Goal: Navigation & Orientation: Find specific page/section

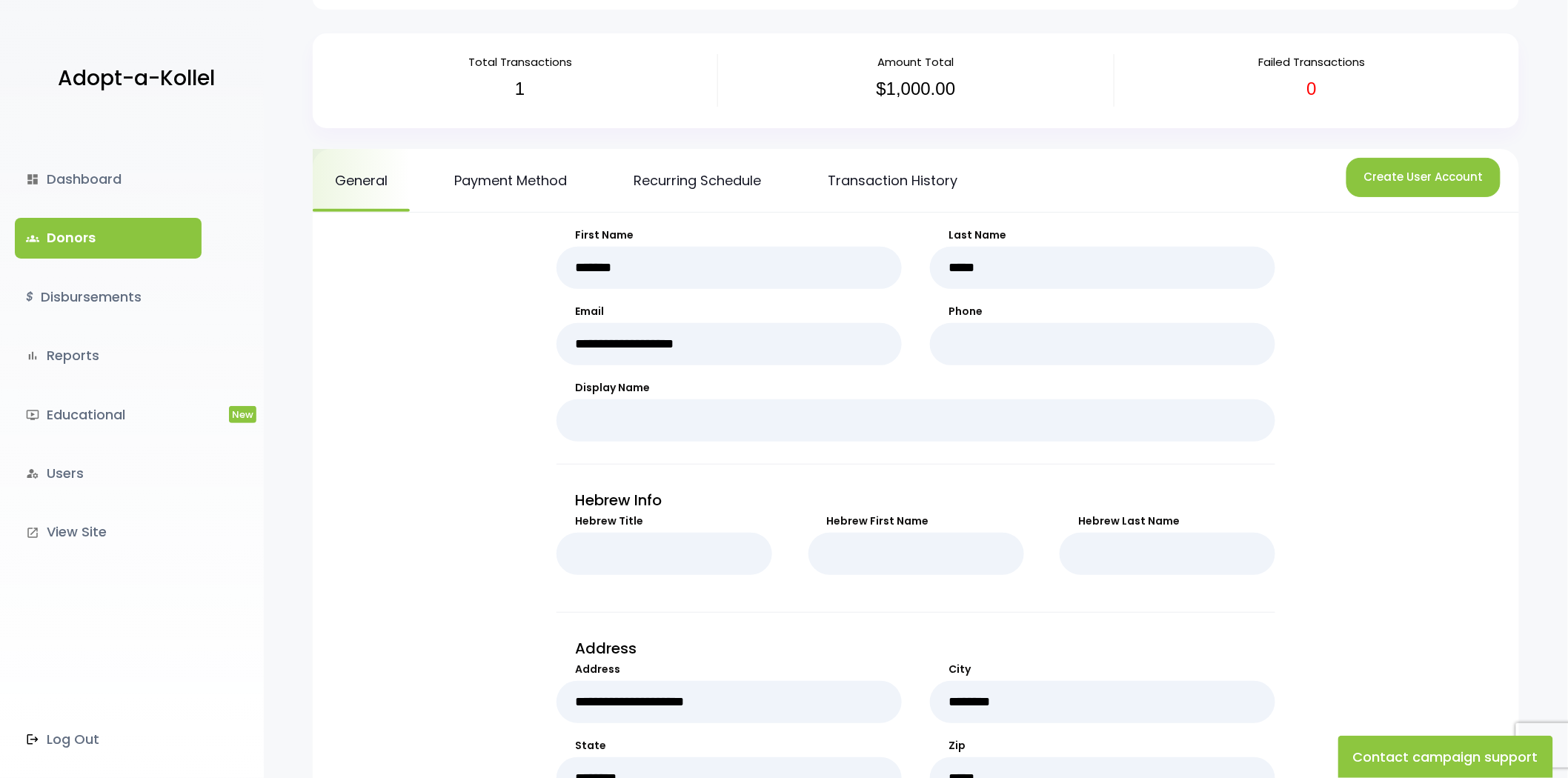
scroll to position [329, 0]
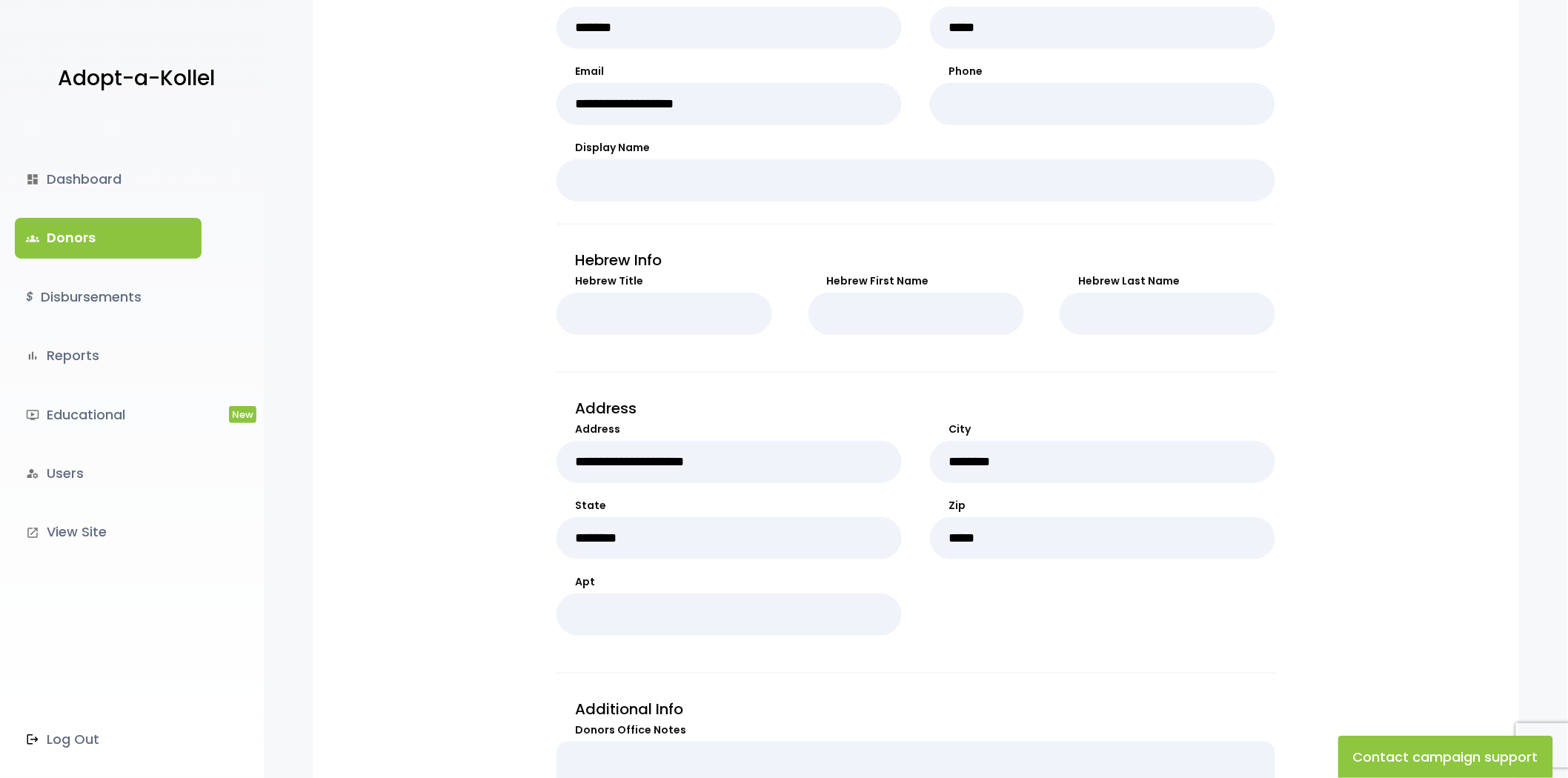
click at [82, 248] on link "groups Donors" at bounding box center [108, 238] width 186 height 40
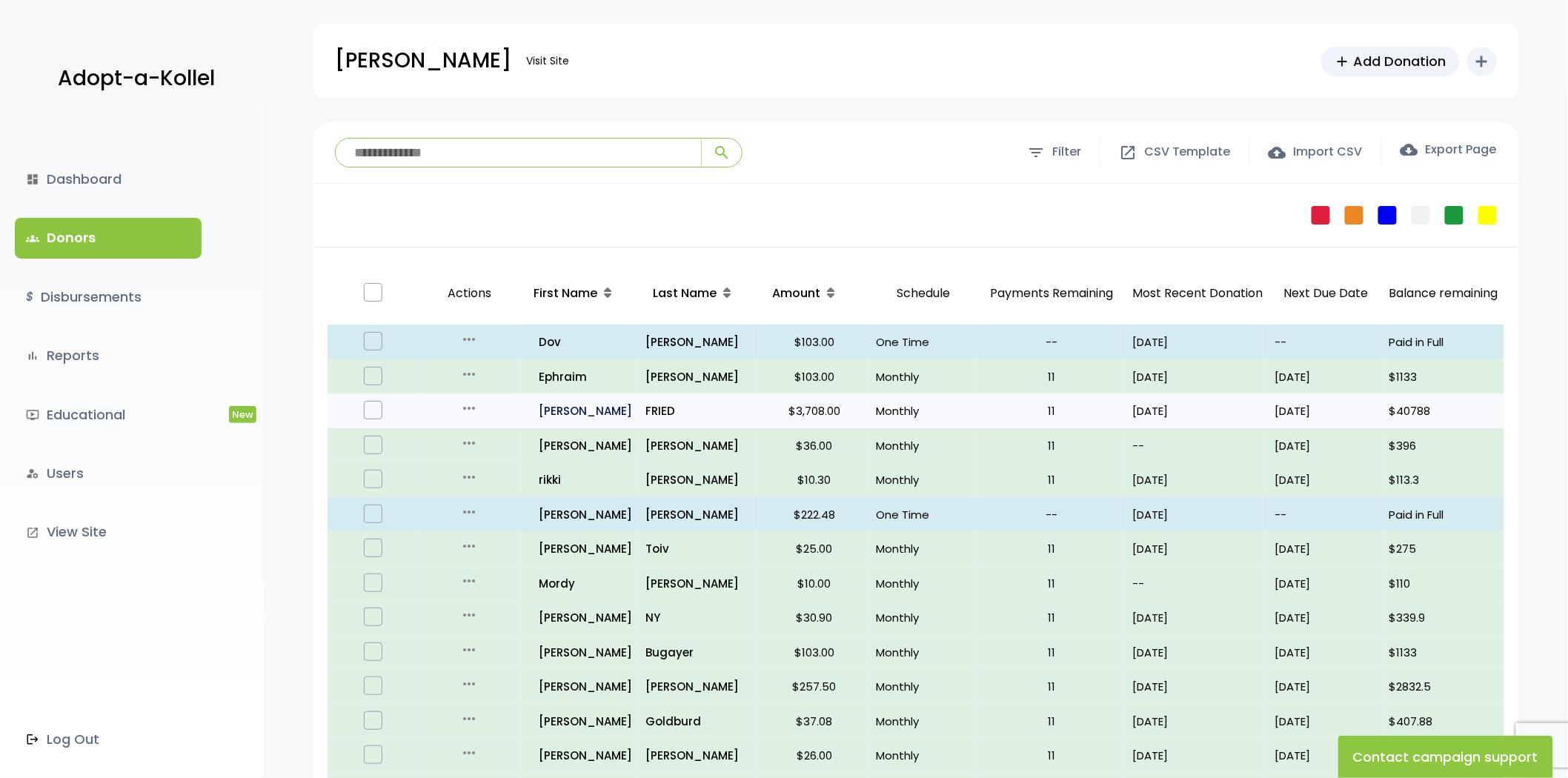
click at [544, 406] on p "all_inclusive [PERSON_NAME]" at bounding box center [581, 411] width 106 height 20
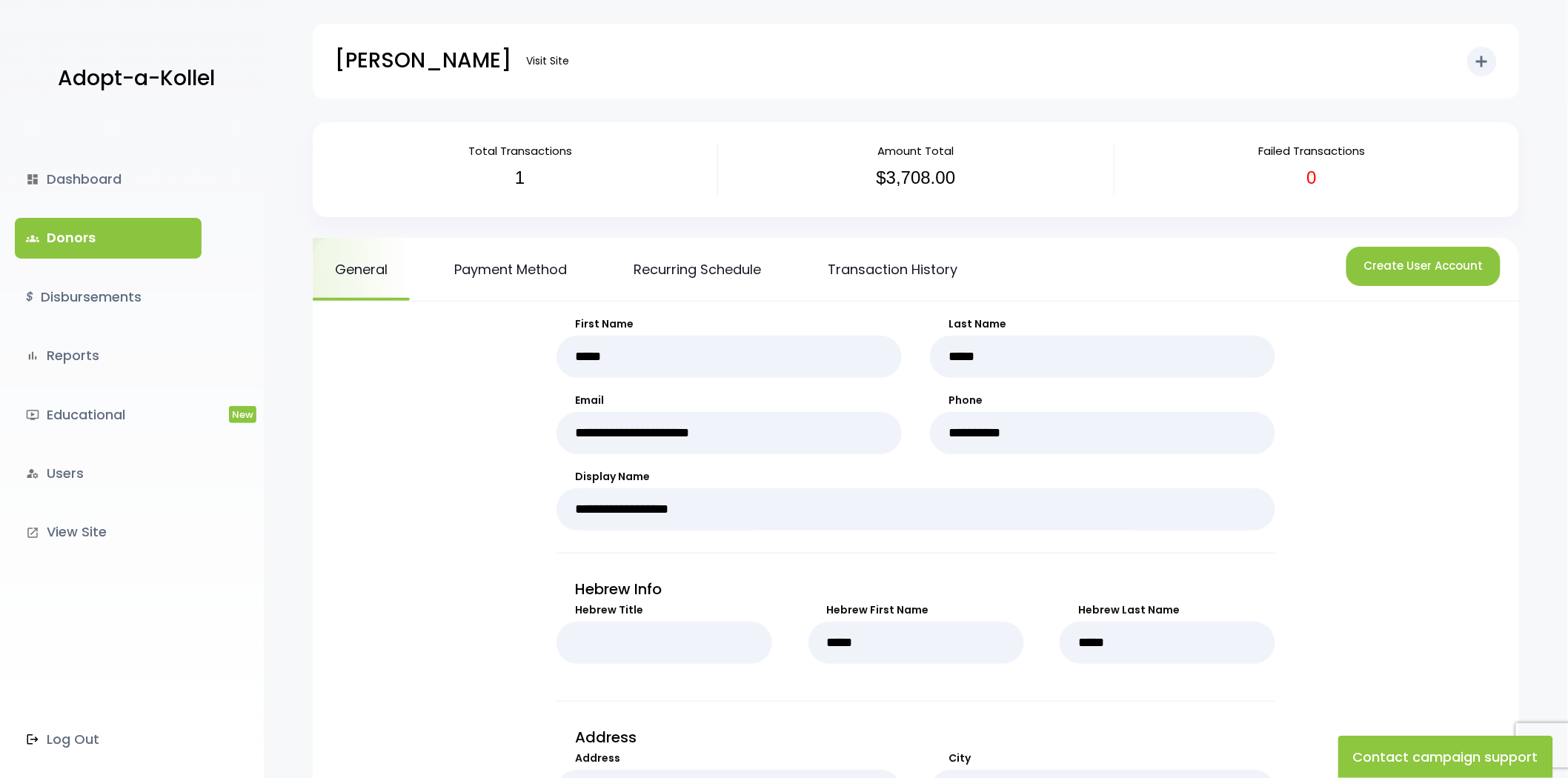
click at [124, 235] on link "groups Donors" at bounding box center [108, 238] width 186 height 40
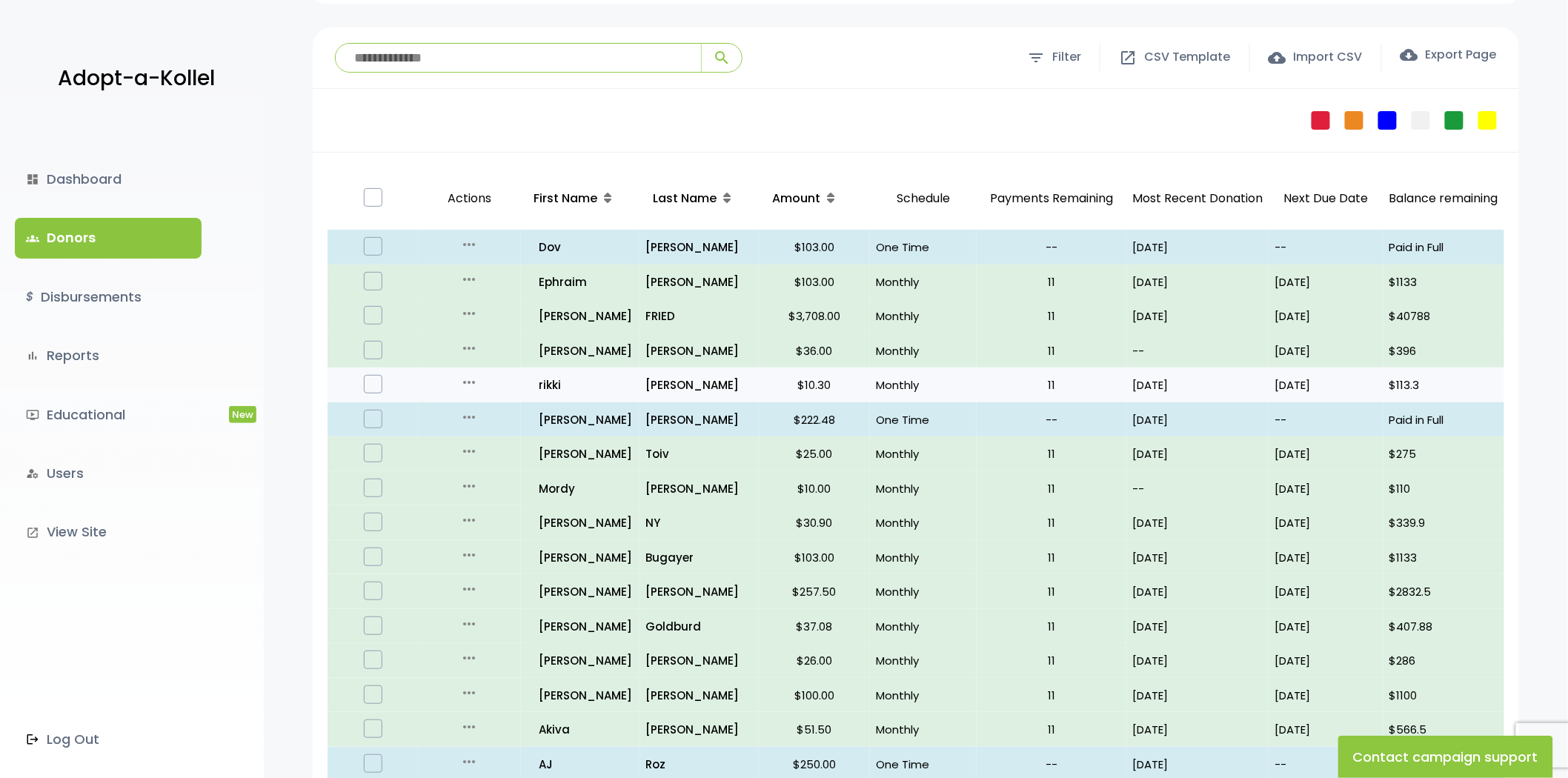
scroll to position [246, 0]
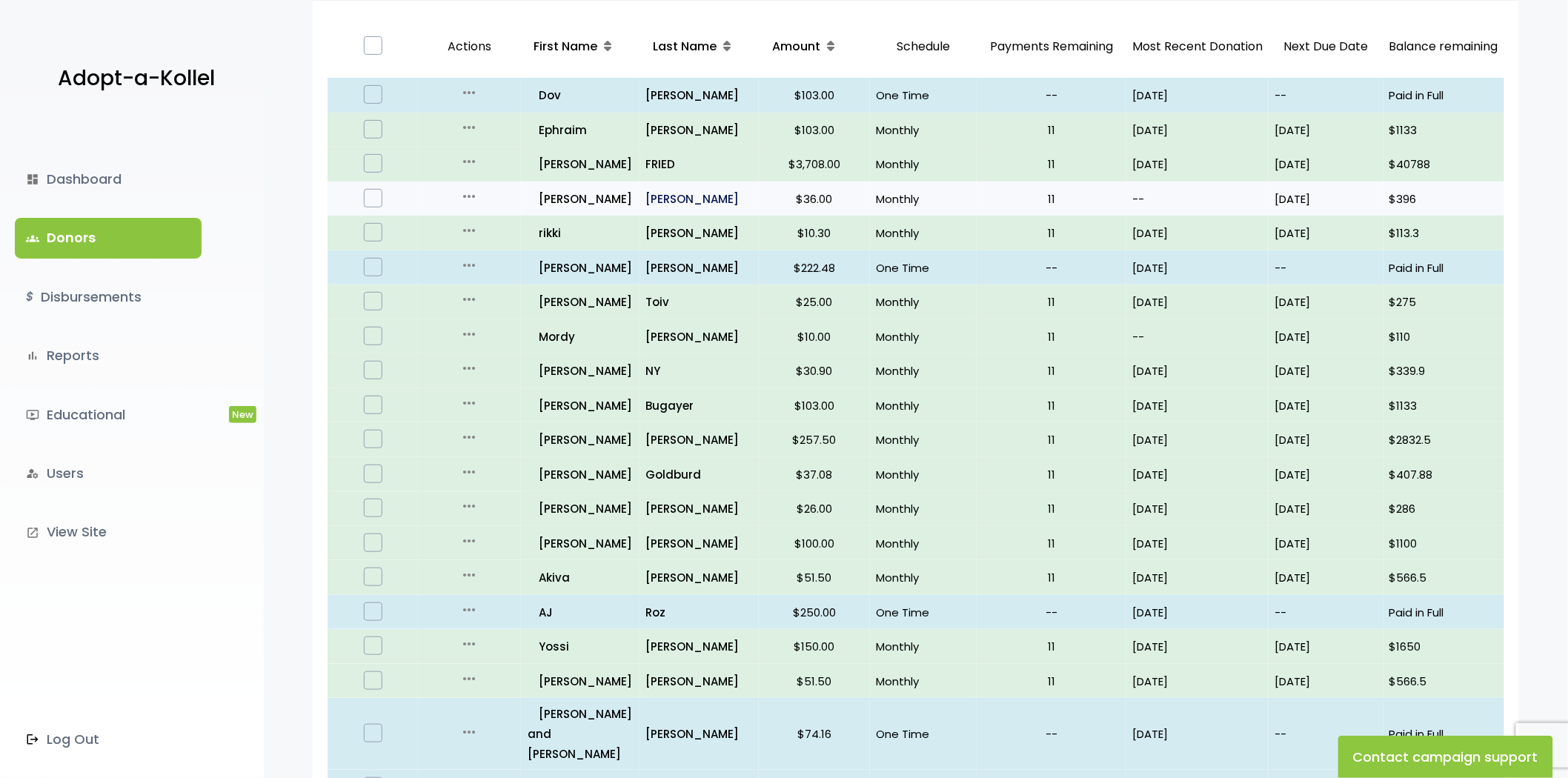
click at [646, 194] on p "[PERSON_NAME]" at bounding box center [699, 199] width 107 height 20
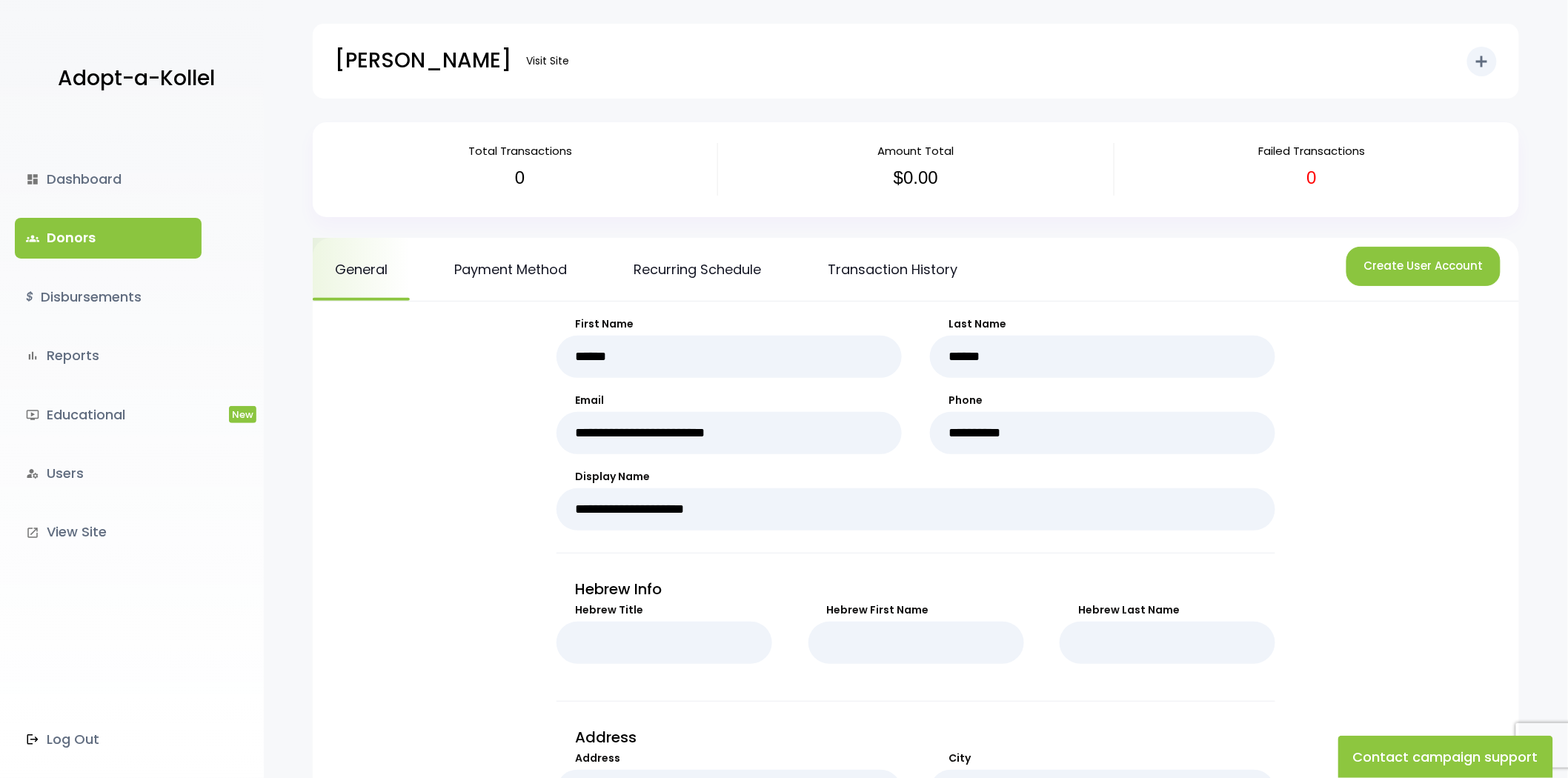
click at [138, 238] on link "groups Donors" at bounding box center [108, 238] width 186 height 40
